Goal: Task Accomplishment & Management: Manage account settings

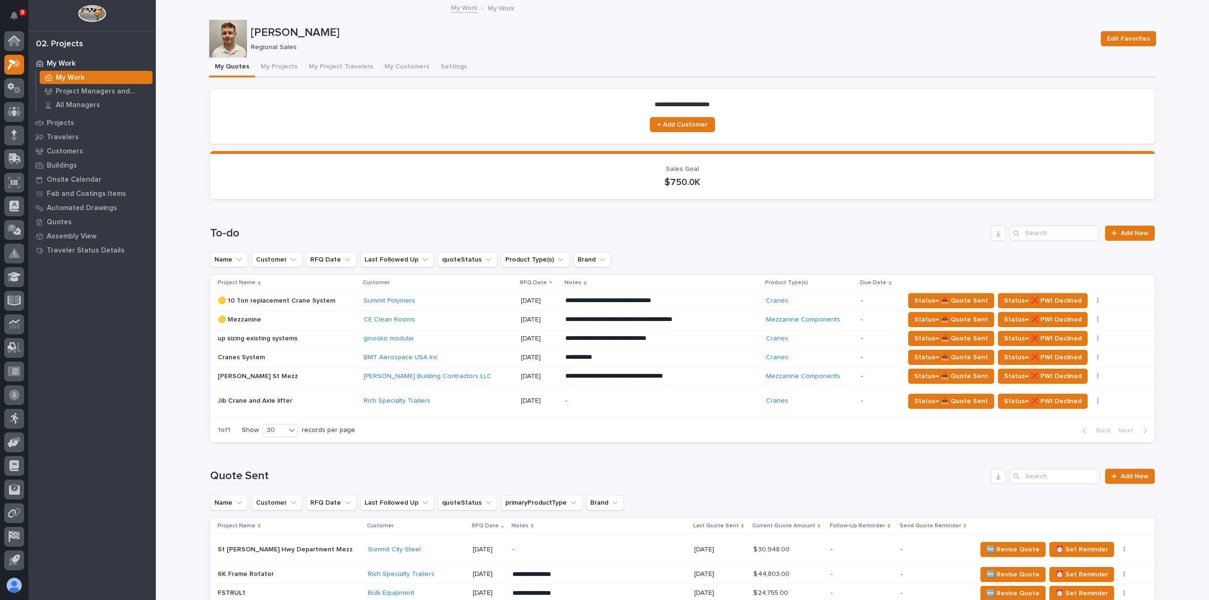
click at [722, 376] on div "**********" at bounding box center [661, 376] width 193 height 17
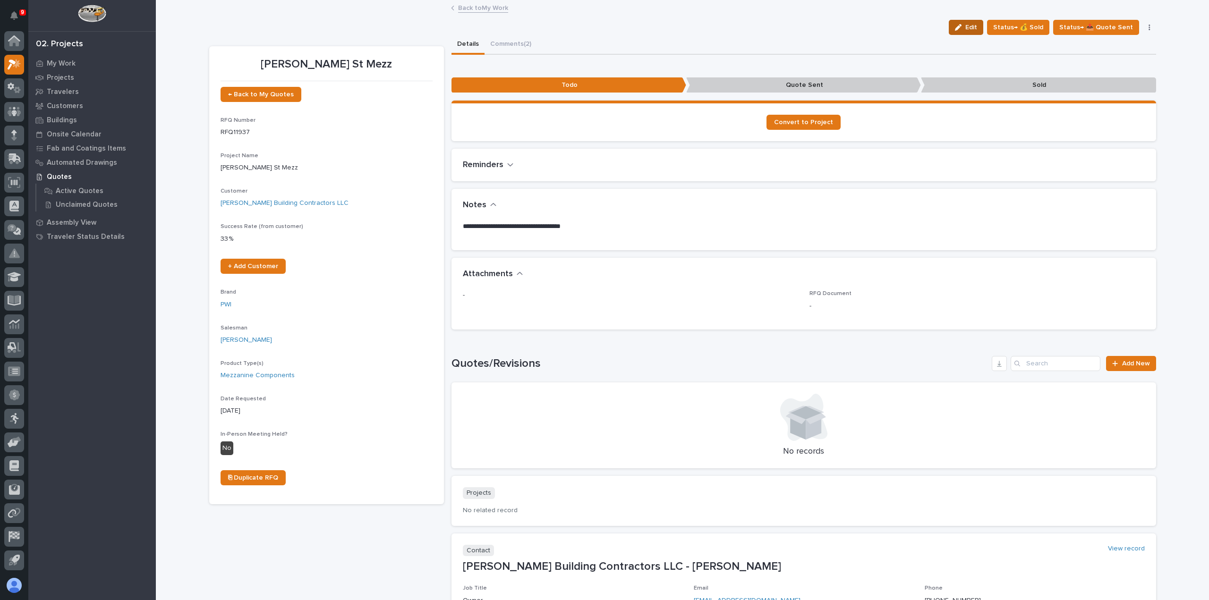
click at [967, 31] on button "Edit" at bounding box center [966, 27] width 34 height 15
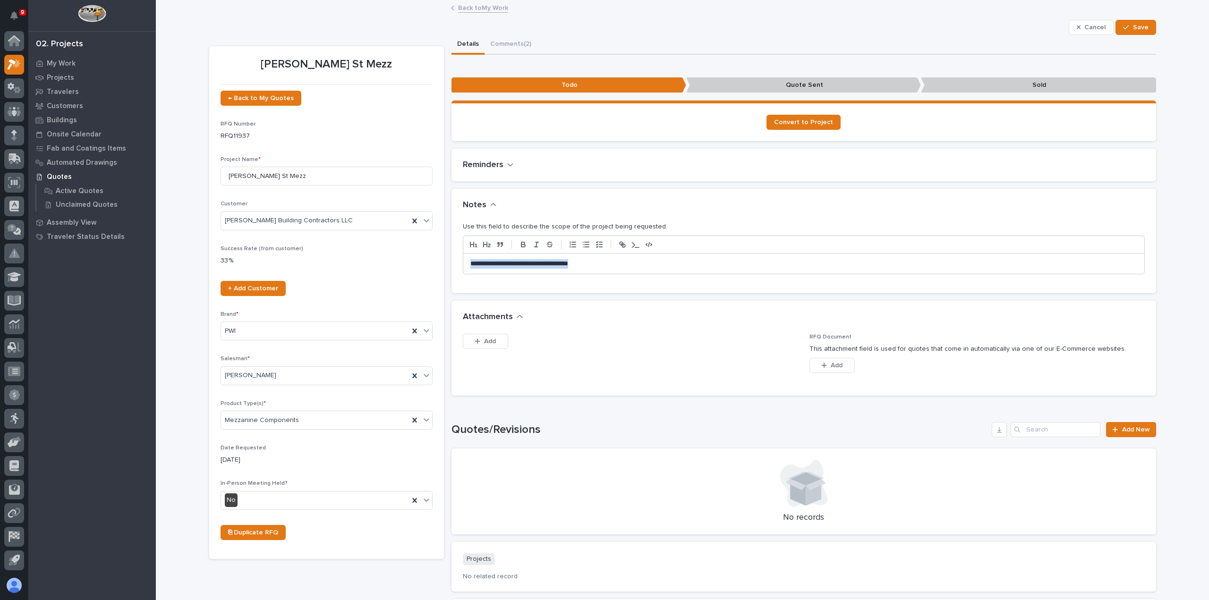
drag, startPoint x: 649, startPoint y: 264, endPoint x: 412, endPoint y: 259, distance: 237.2
click at [412, 259] on div "[PERSON_NAME] St Mezz ← Back to My Quotes RFQ Number RFQ11937 Project Name * [P…" at bounding box center [682, 378] width 947 height 686
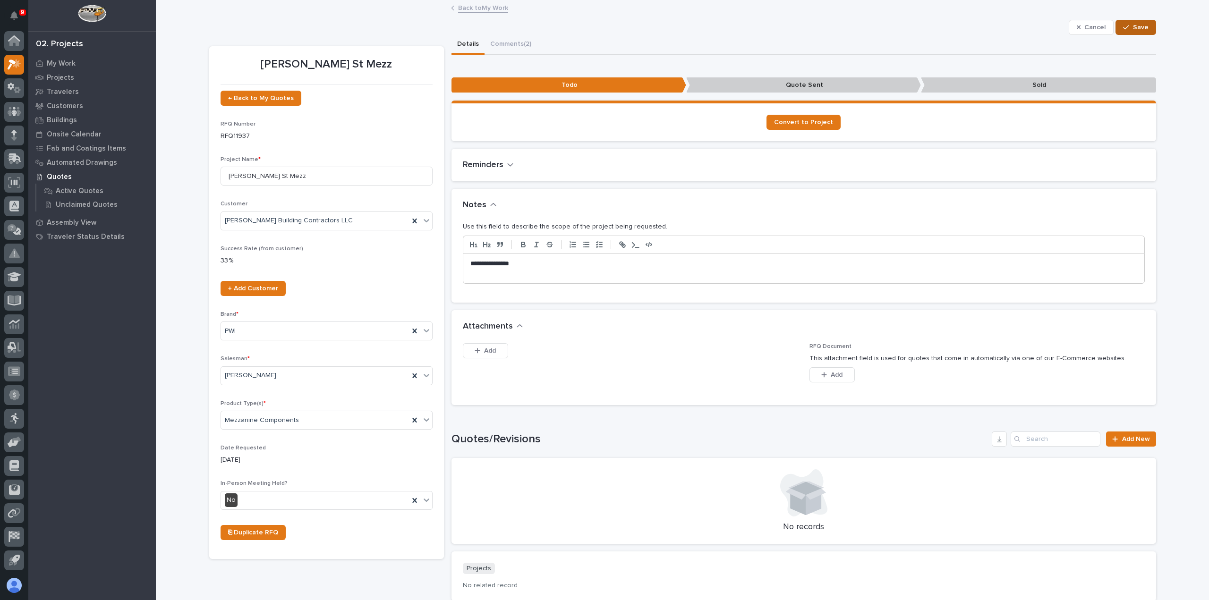
click at [1129, 27] on div "button" at bounding box center [1127, 27] width 9 height 7
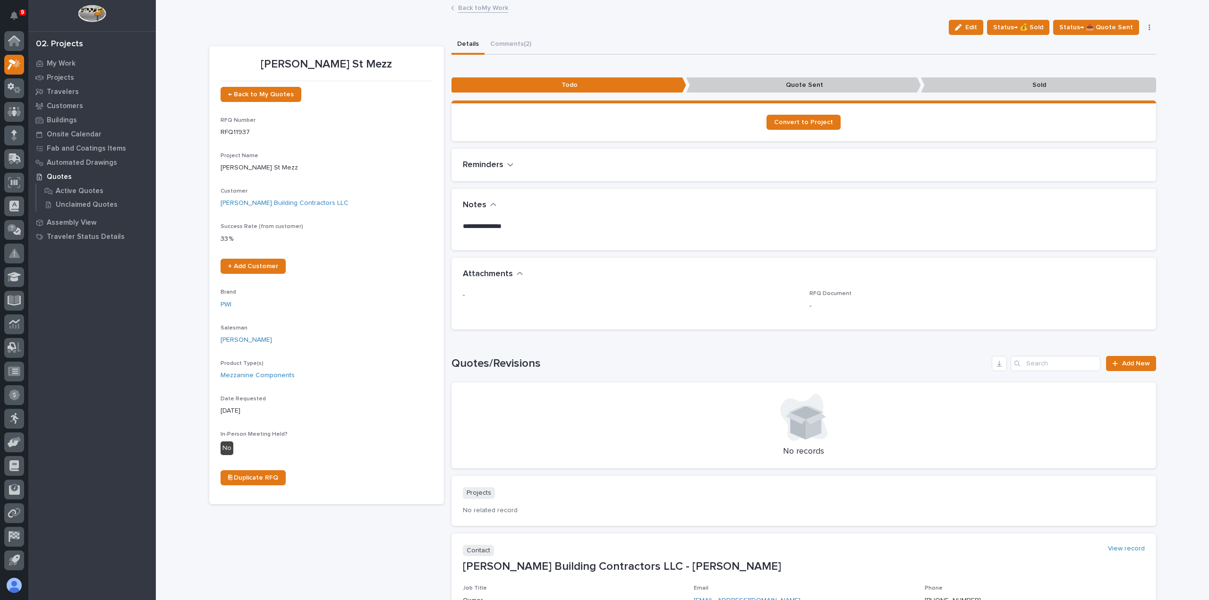
click at [494, 11] on link "Back to My Work" at bounding box center [483, 7] width 50 height 11
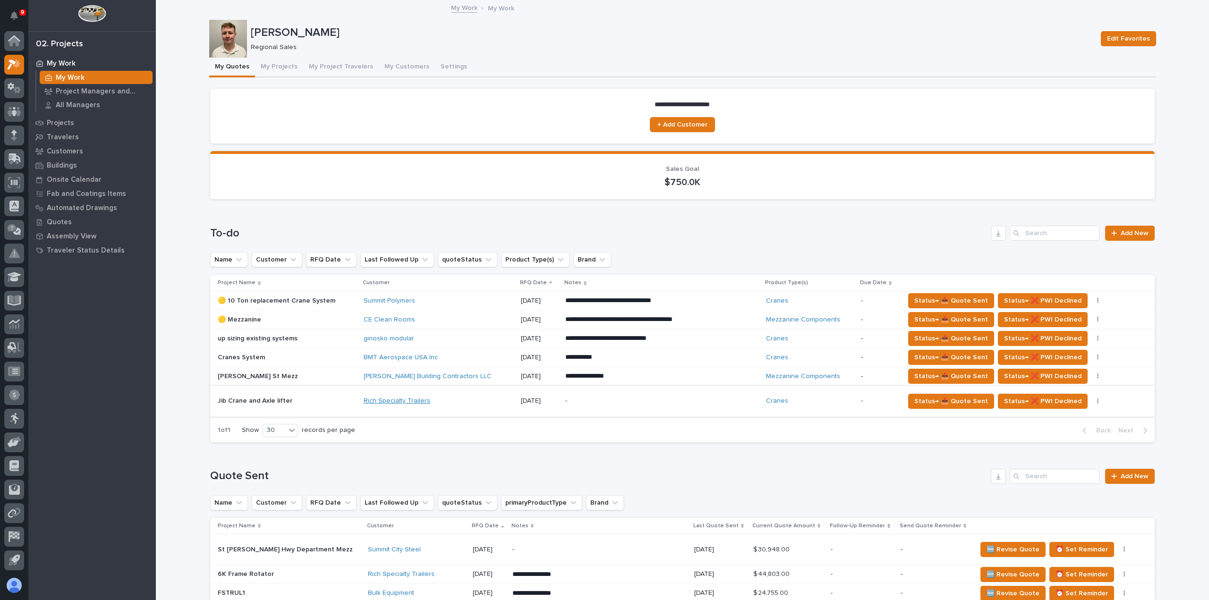
click at [388, 400] on link "Rich Specialty Trailers" at bounding box center [397, 401] width 67 height 8
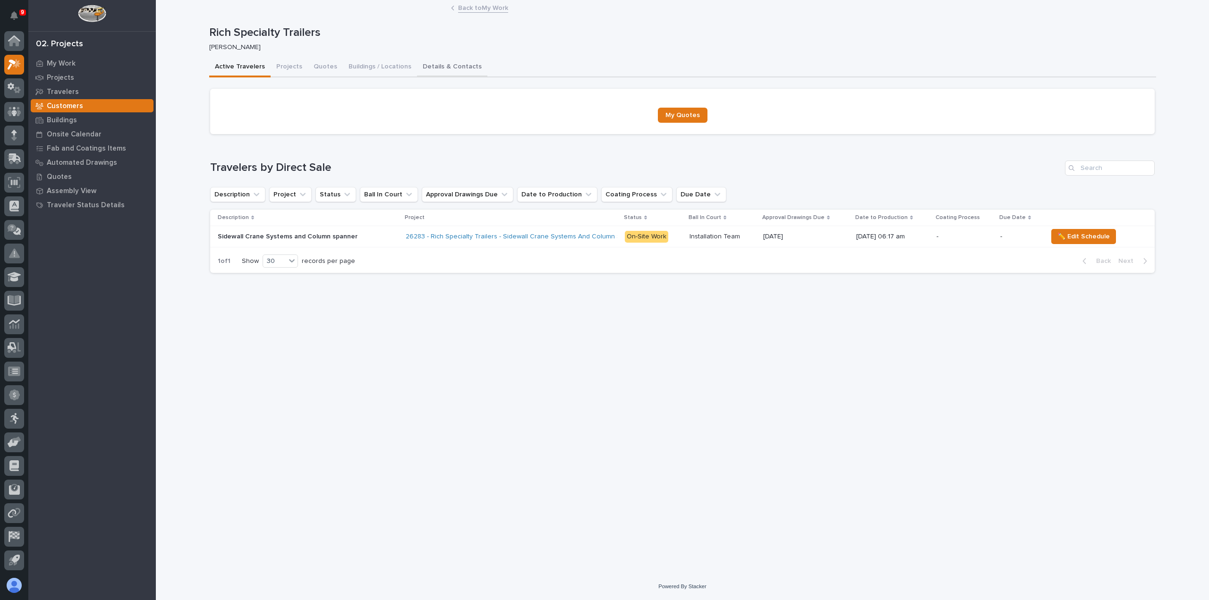
click at [421, 66] on button "Details & Contacts" at bounding box center [452, 68] width 70 height 20
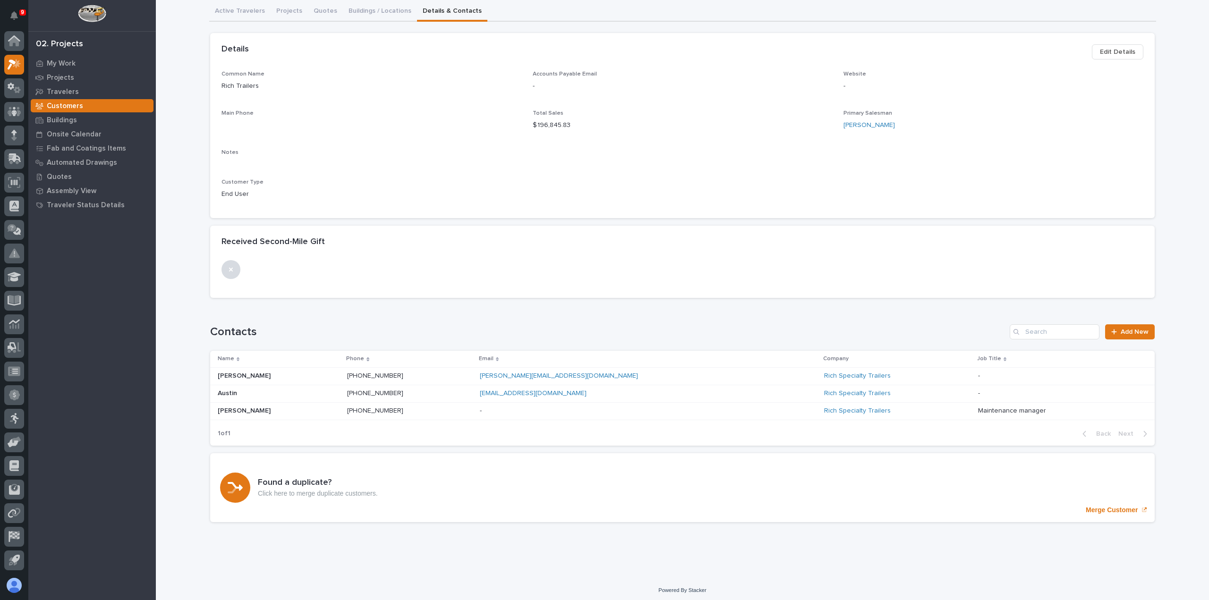
scroll to position [58, 0]
